Goal: Navigation & Orientation: Find specific page/section

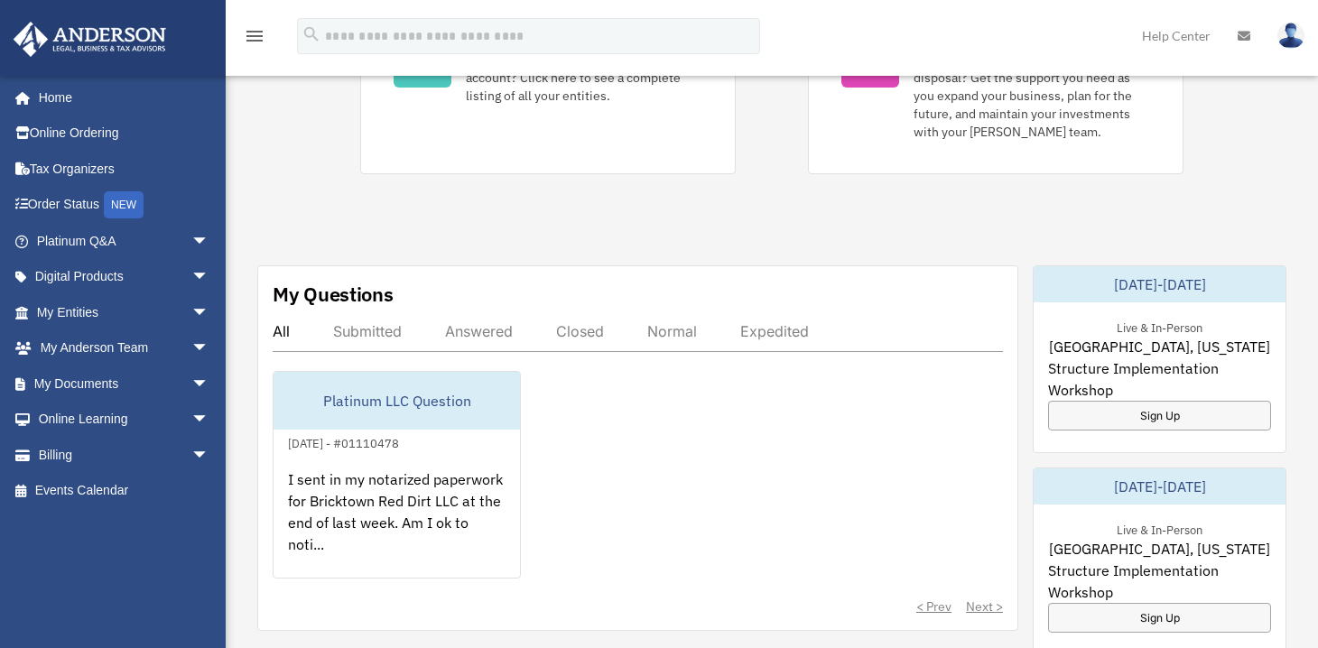
scroll to position [565, 0]
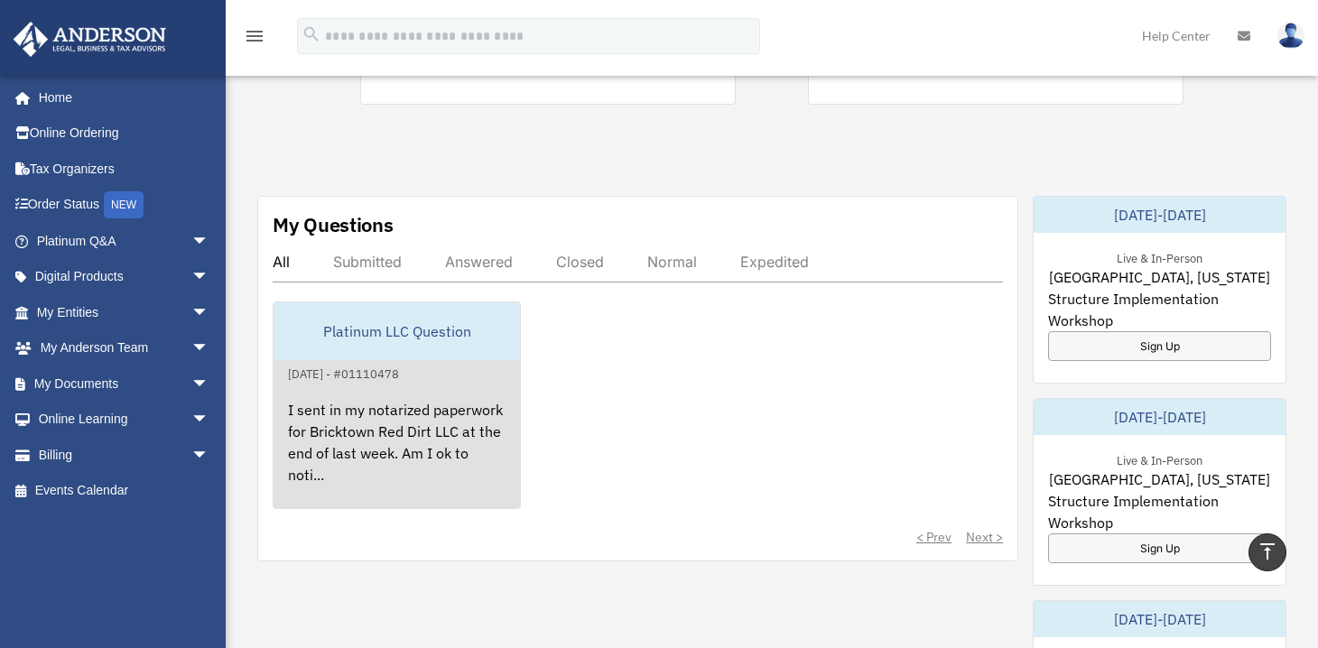
click at [458, 417] on div "I sent in my notarized paperwork for Bricktown Red Dirt LLC at the end of last …" at bounding box center [396, 454] width 246 height 141
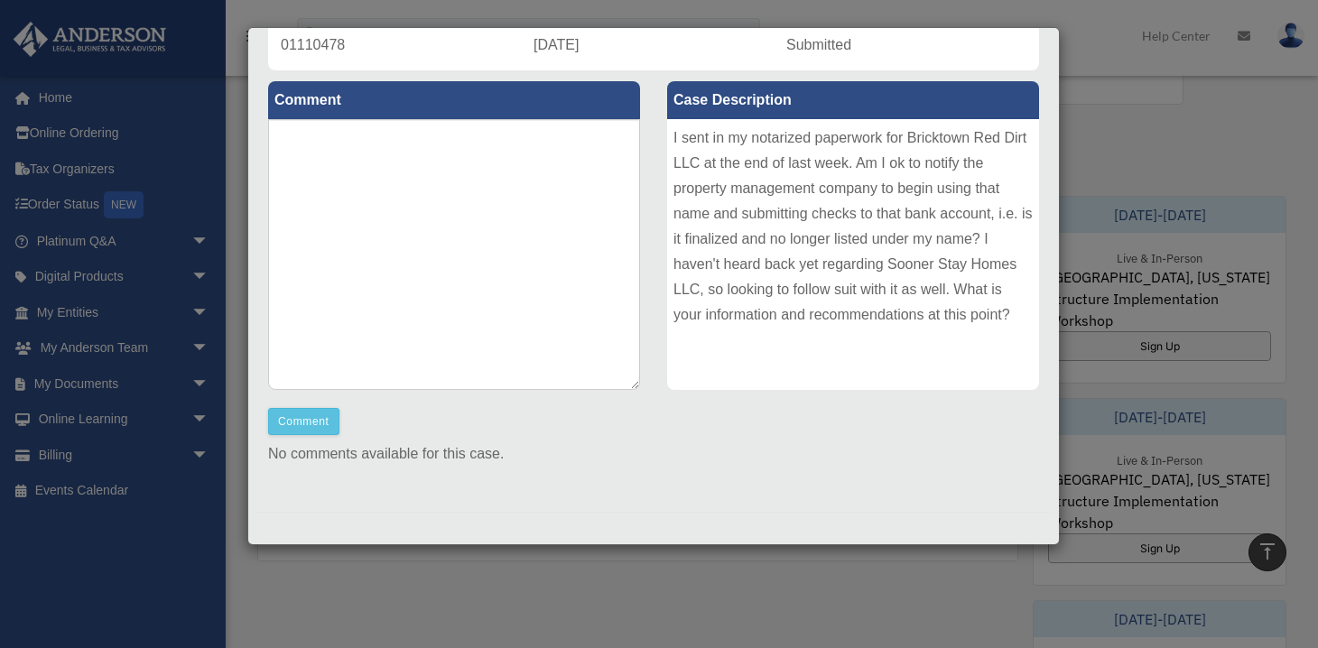
scroll to position [0, 0]
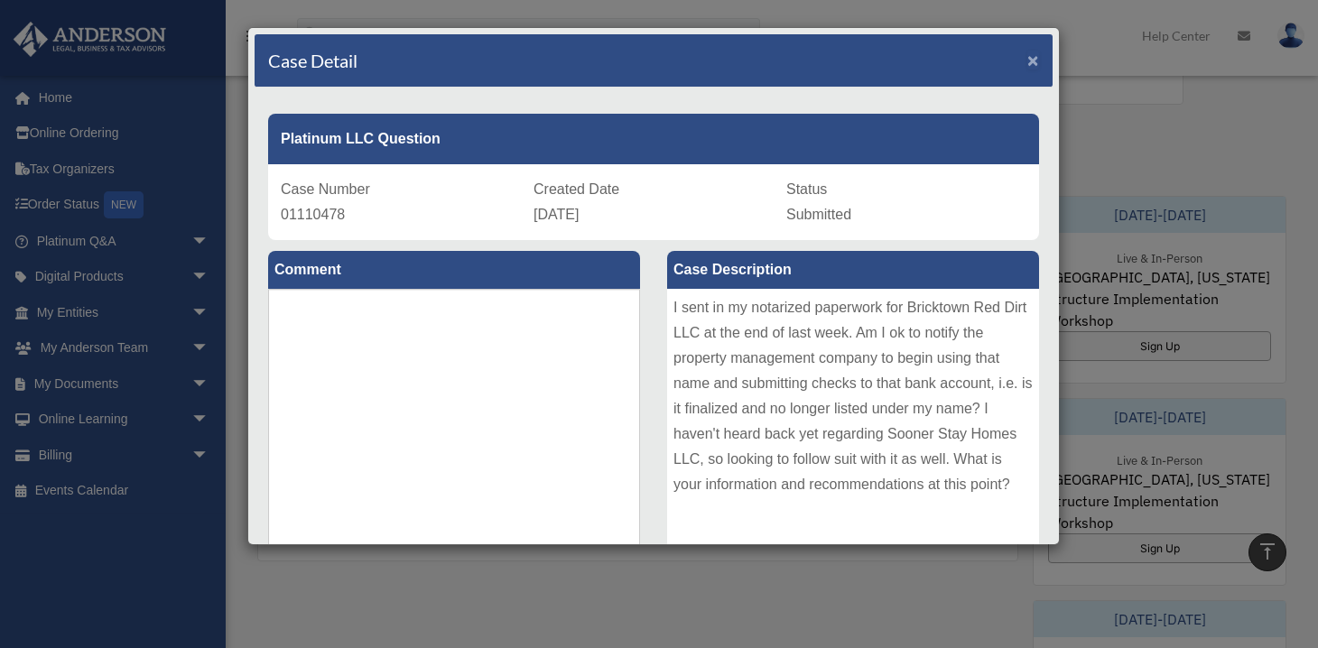
click at [1027, 60] on span "×" at bounding box center [1033, 60] width 12 height 21
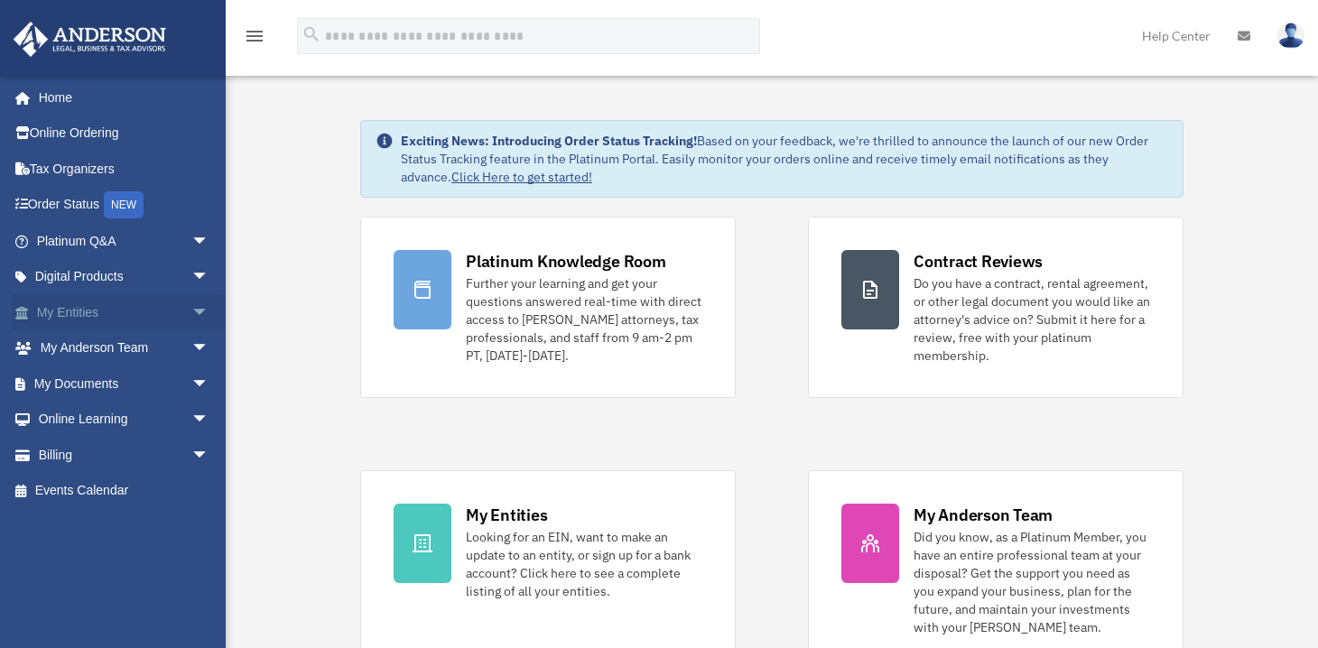
click at [191, 311] on span "arrow_drop_down" at bounding box center [209, 312] width 36 height 37
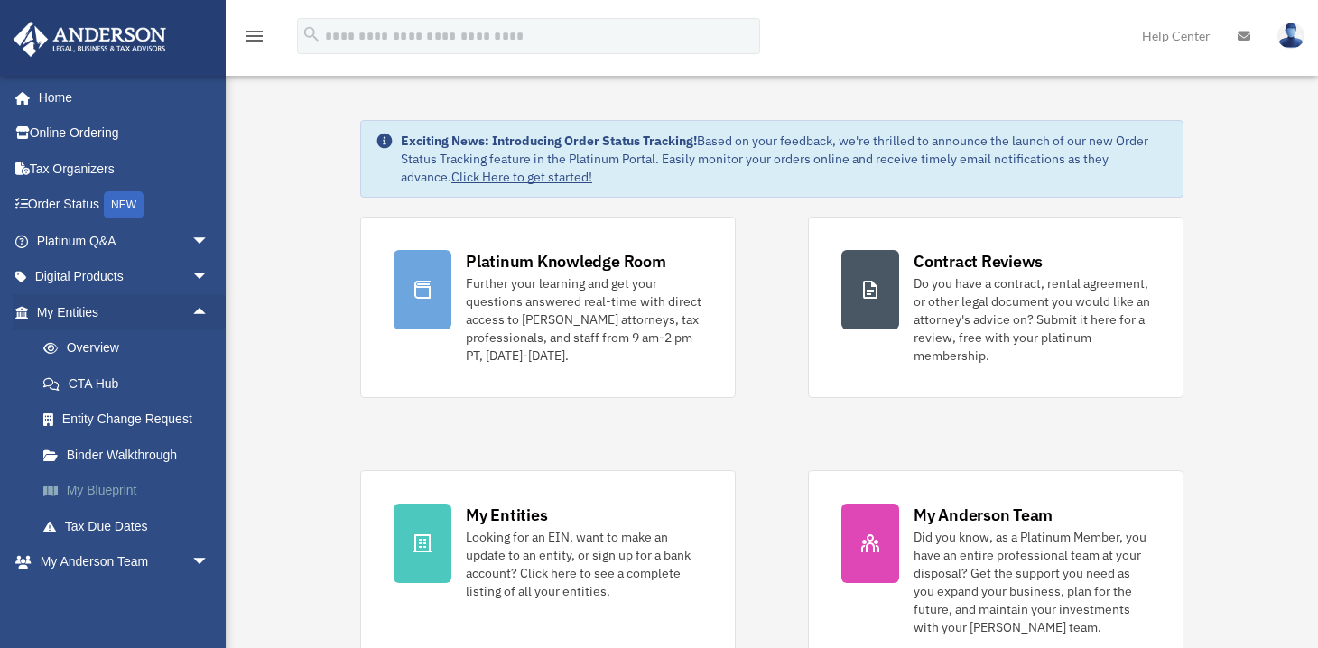
click at [103, 497] on link "My Blueprint" at bounding box center [130, 491] width 211 height 36
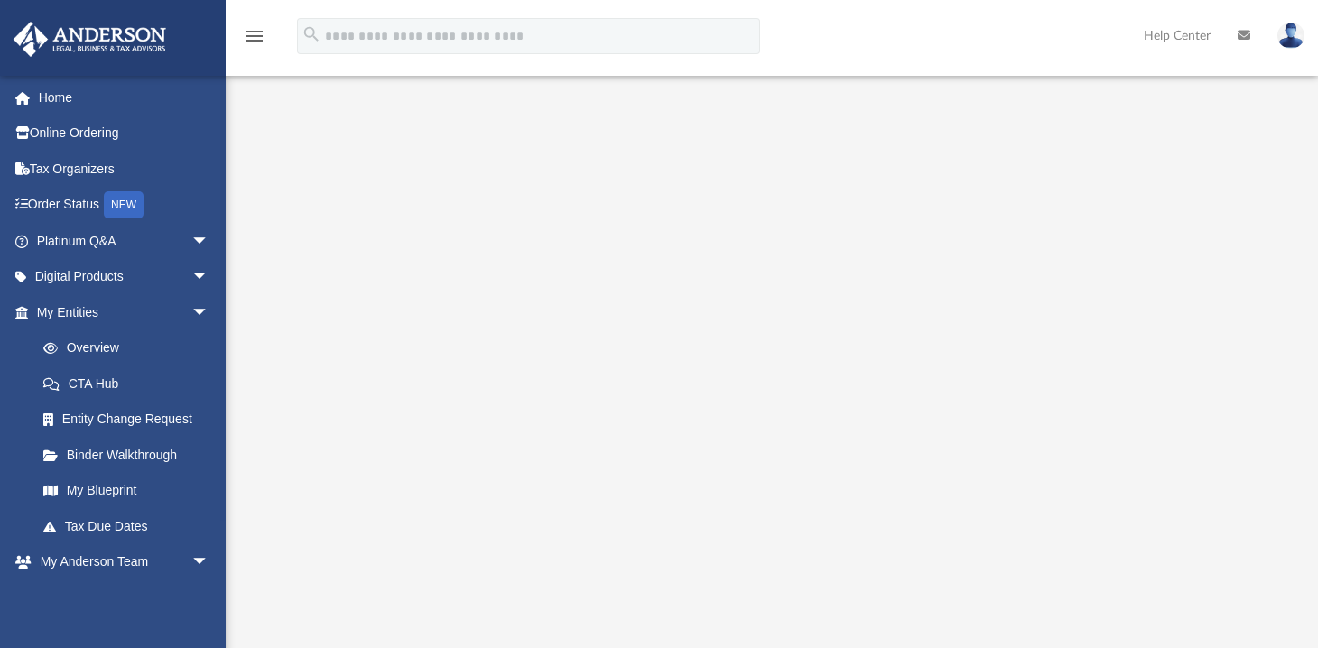
scroll to position [236, 0]
click at [117, 458] on link "Binder Walkthrough" at bounding box center [130, 455] width 211 height 36
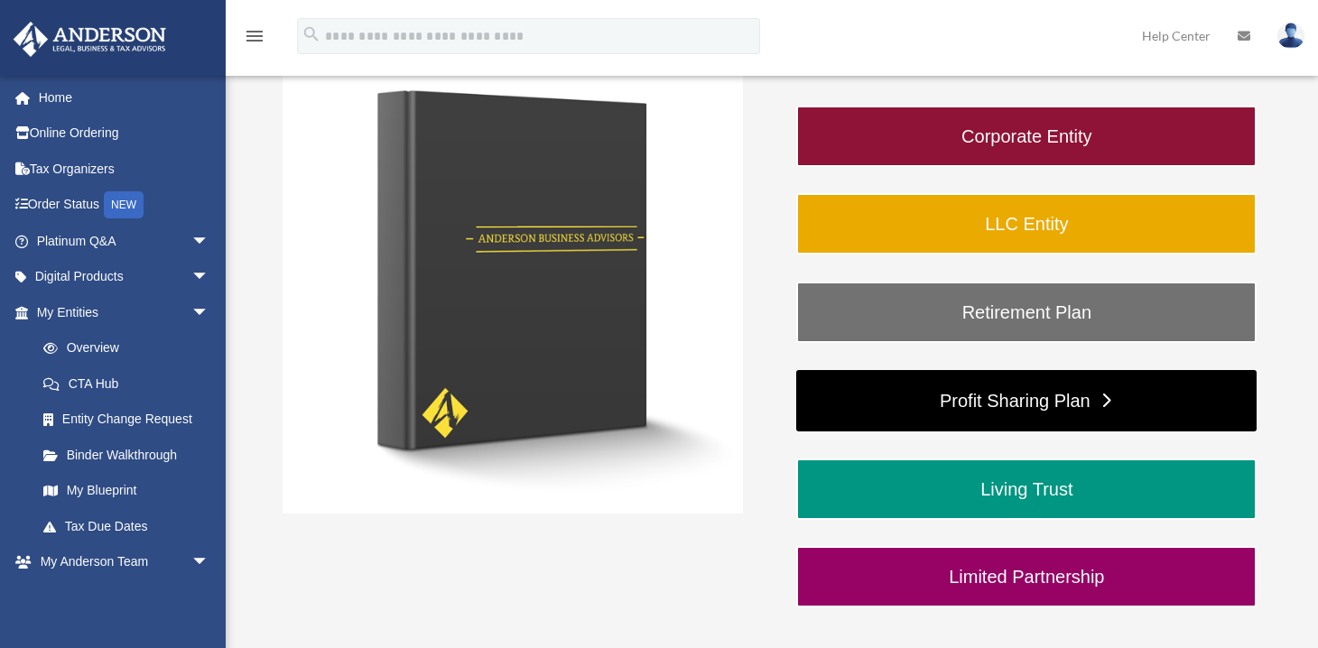
scroll to position [304, 0]
